Goal: Navigation & Orientation: Find specific page/section

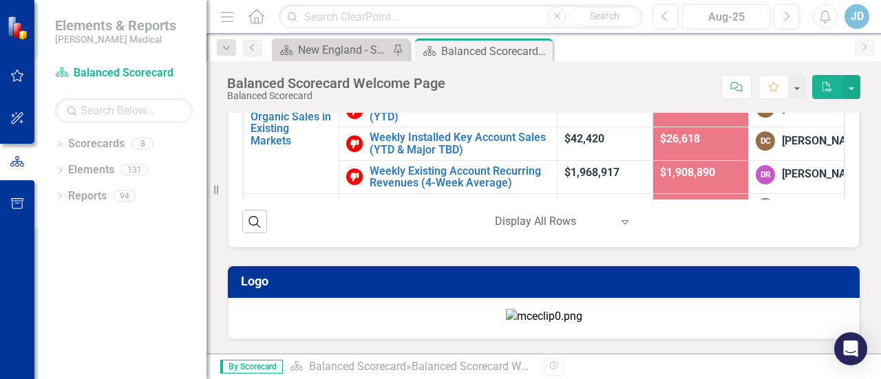
scroll to position [284, 0]
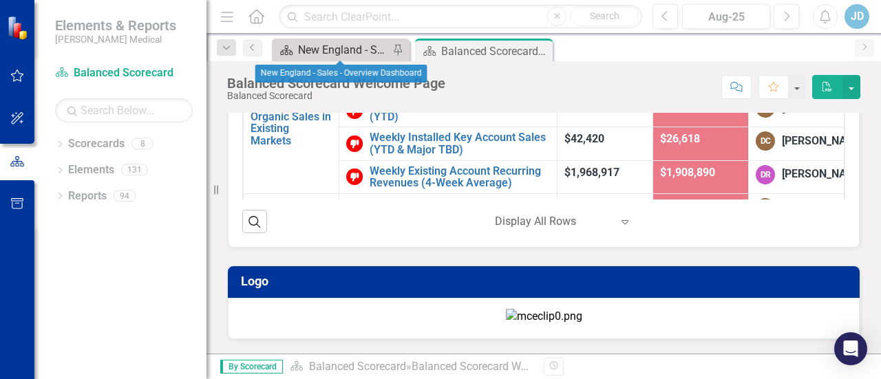
click at [343, 52] on div "New England - Sales - Overview Dashboard" at bounding box center [343, 49] width 91 height 17
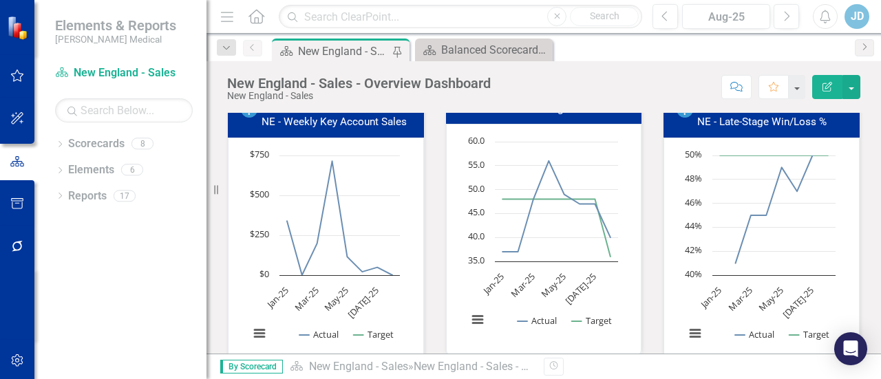
scroll to position [413, 0]
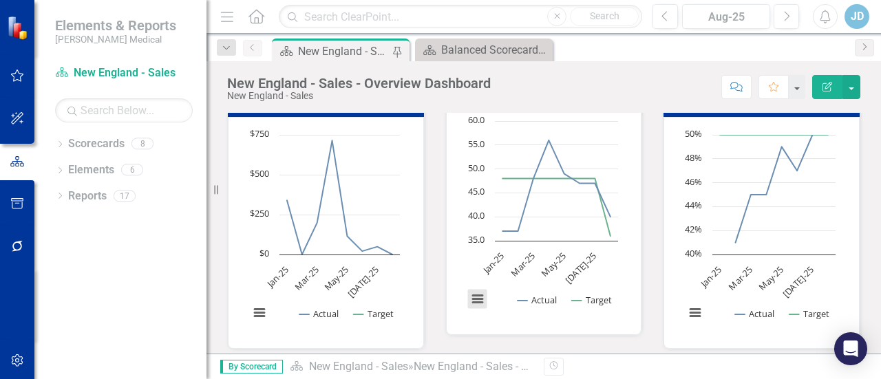
click at [476, 300] on button "View chart menu, Chart" at bounding box center [477, 299] width 19 height 19
click at [528, 322] on div "Loading... Chart Line chart with 2 lines. NE - New Meeting Goal (Chart Type: Li…" at bounding box center [544, 219] width 196 height 232
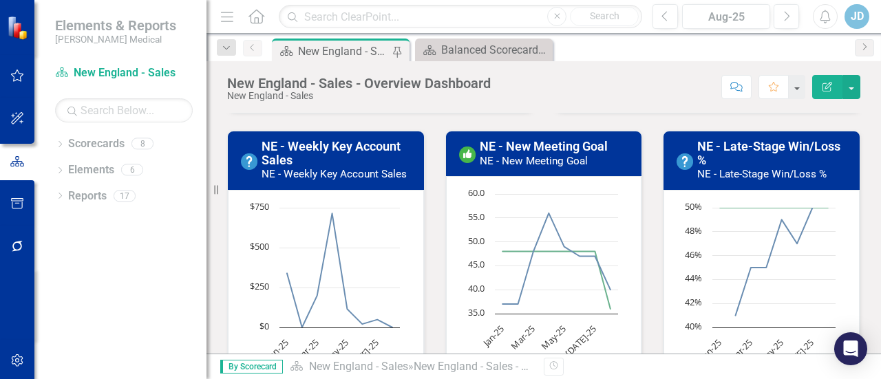
scroll to position [344, 0]
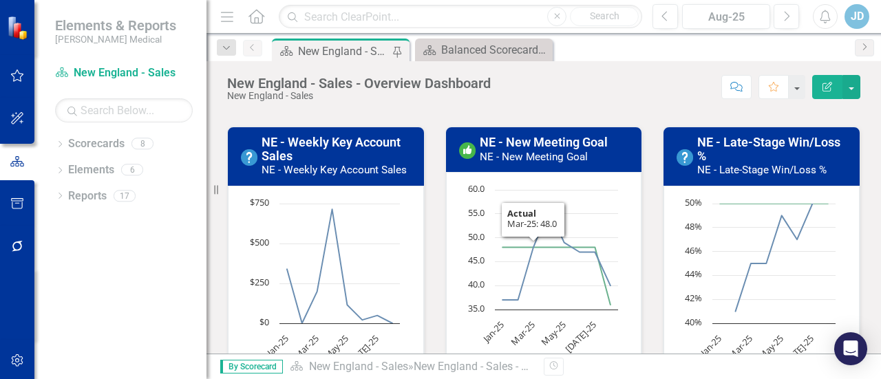
click at [526, 155] on small "NE - New Meeting Goal" at bounding box center [534, 157] width 108 height 12
click at [527, 155] on small "NE - New Meeting Goal" at bounding box center [534, 157] width 108 height 12
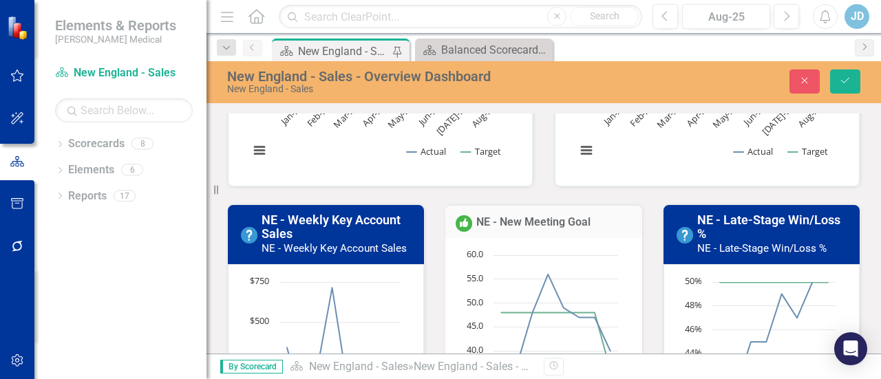
scroll to position [178, 0]
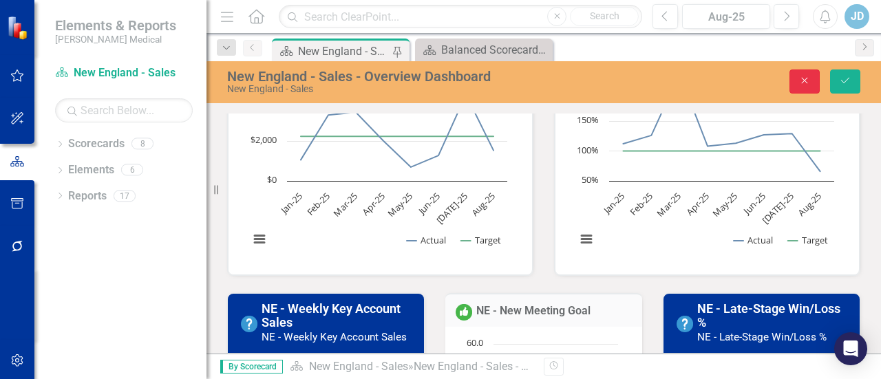
click at [802, 85] on icon "Close" at bounding box center [804, 81] width 12 height 10
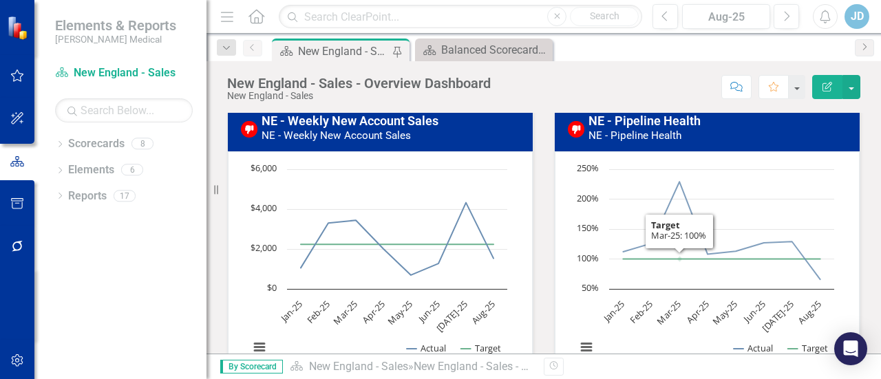
scroll to position [0, 0]
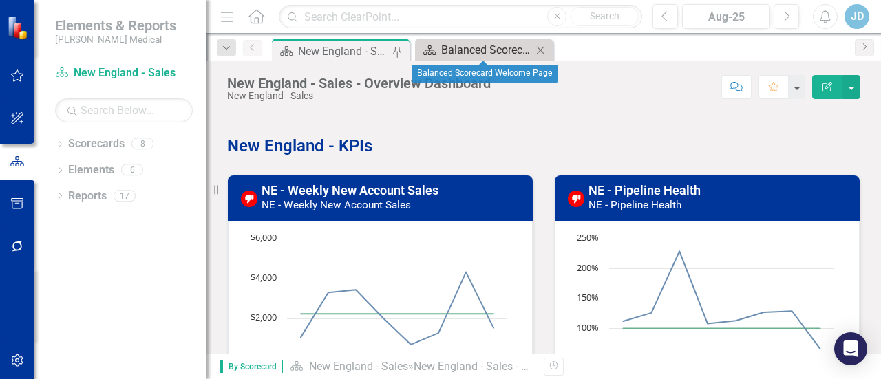
click at [467, 52] on div "Balanced Scorecard Welcome Page" at bounding box center [486, 49] width 91 height 17
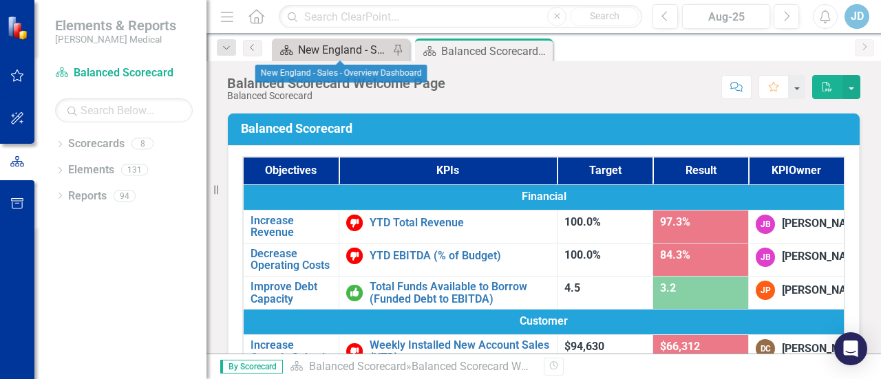
click at [329, 41] on div "New England - Sales - Overview Dashboard" at bounding box center [343, 49] width 91 height 17
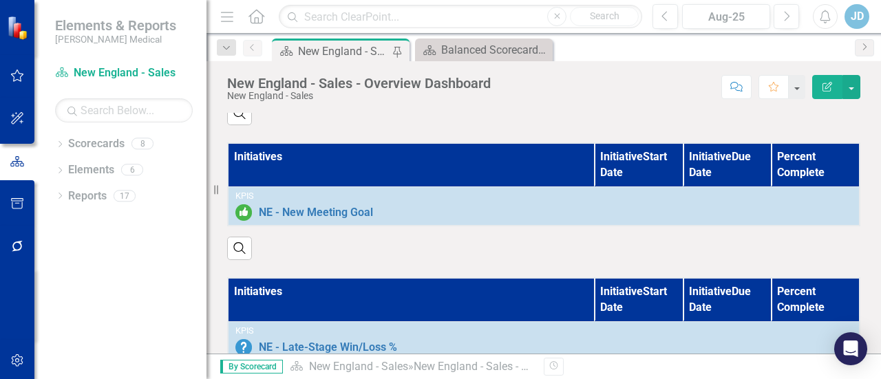
scroll to position [1448, 0]
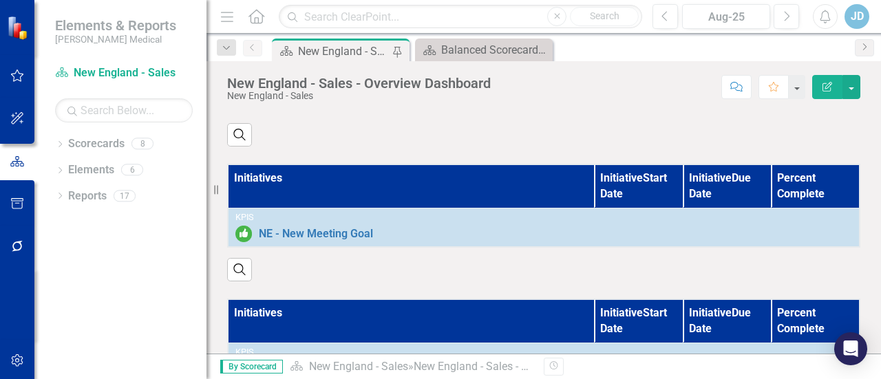
click at [418, 190] on th "Initiatives" at bounding box center [411, 185] width 367 height 43
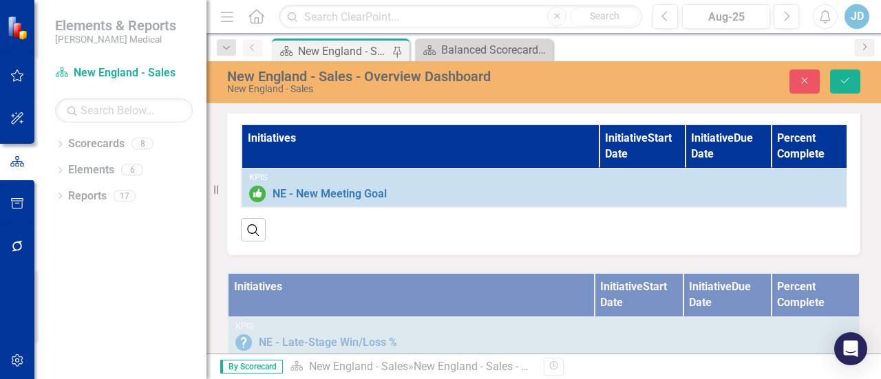
scroll to position [1448, 0]
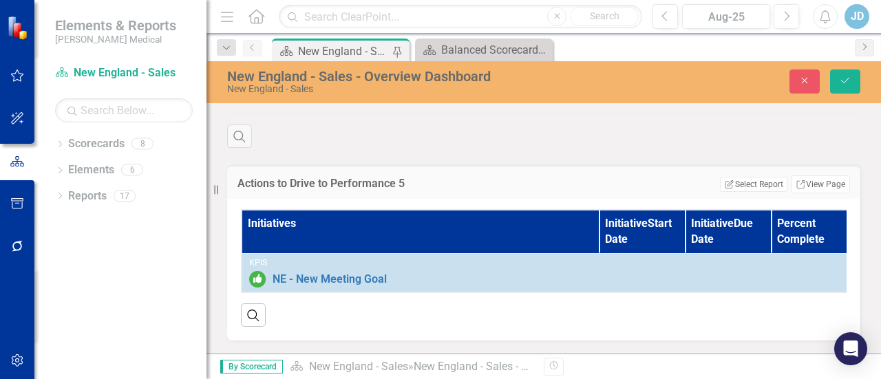
click at [583, 301] on div "Search" at bounding box center [544, 310] width 606 height 34
click at [813, 177] on link "Link View Page" at bounding box center [820, 184] width 59 height 18
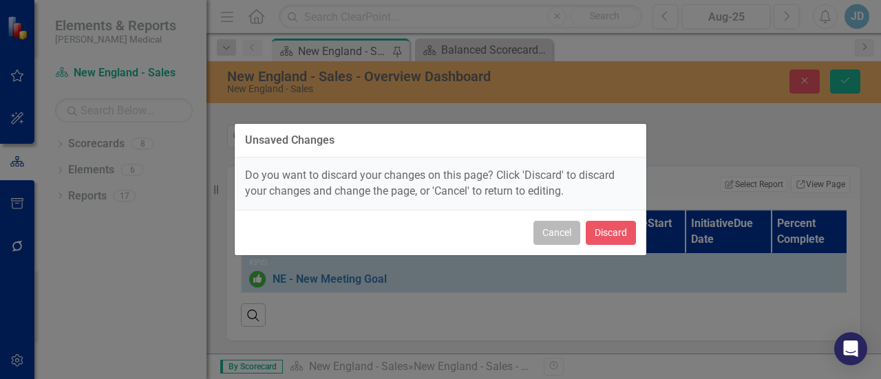
click at [562, 235] on button "Cancel" at bounding box center [556, 233] width 47 height 24
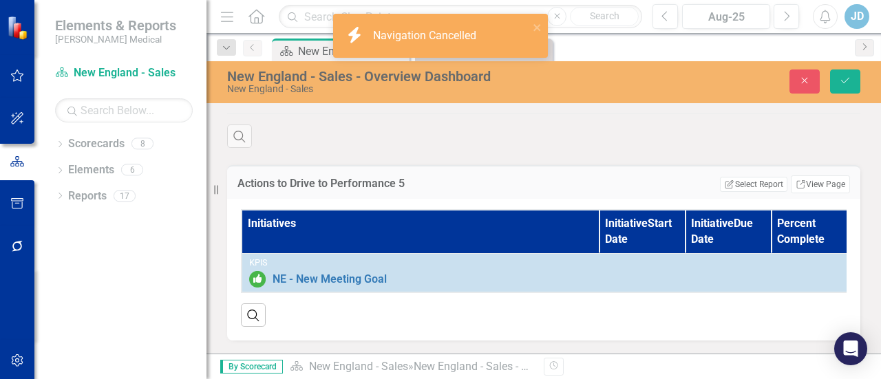
click at [647, 224] on th "Initiative Start Date" at bounding box center [642, 231] width 86 height 43
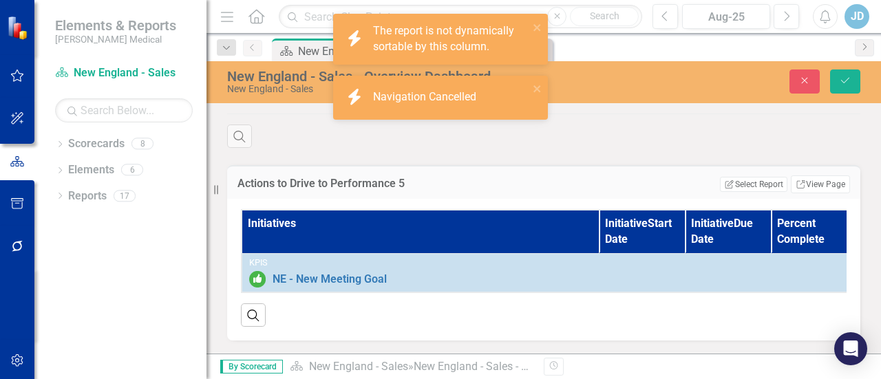
click at [647, 224] on th "Initiative Start Date" at bounding box center [642, 231] width 86 height 43
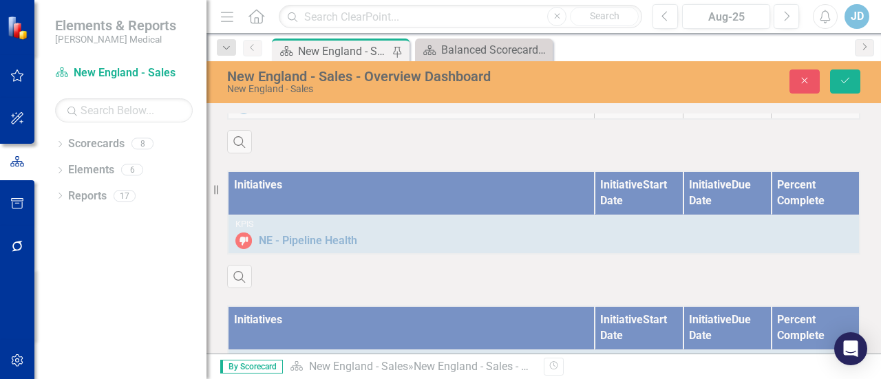
scroll to position [760, 0]
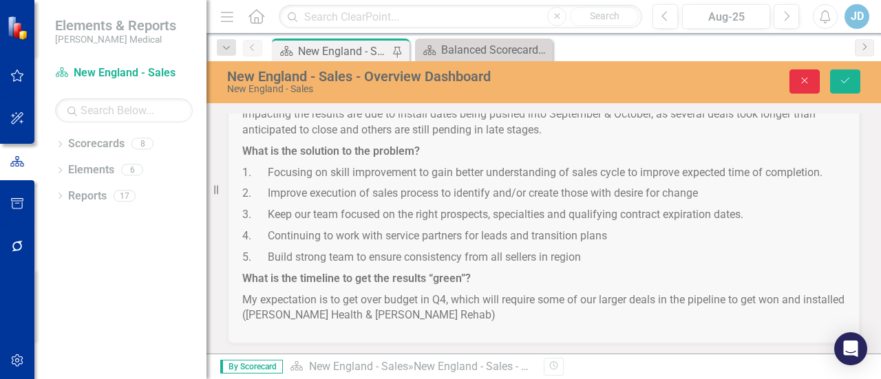
click at [808, 83] on icon "Close" at bounding box center [804, 81] width 12 height 10
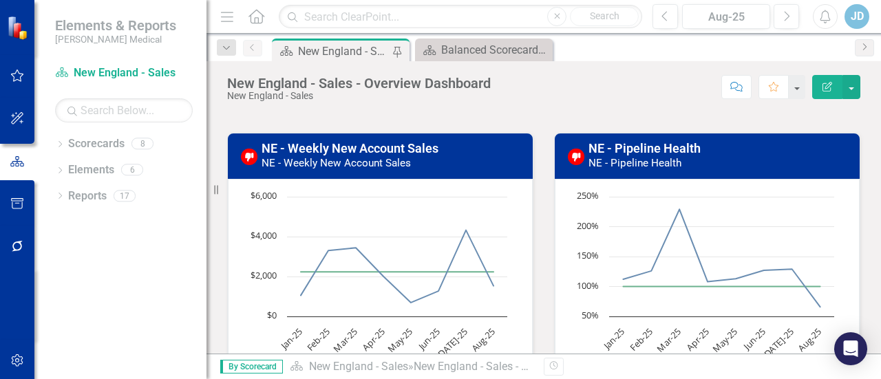
scroll to position [0, 0]
